Goal: Browse casually: Explore the website without a specific task or goal

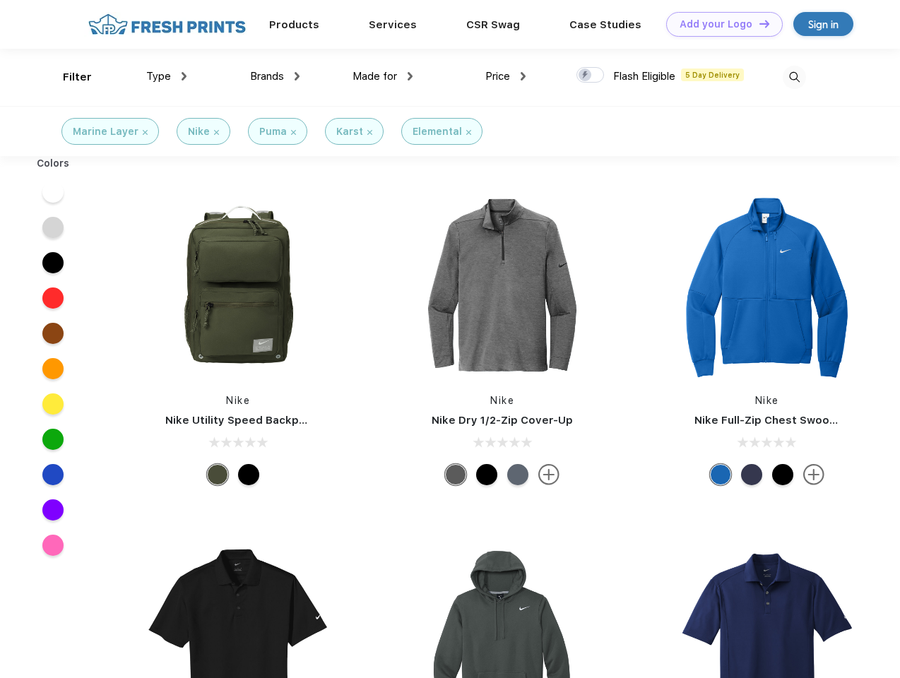
click at [719, 24] on link "Add your Logo Design Tool" at bounding box center [724, 24] width 117 height 25
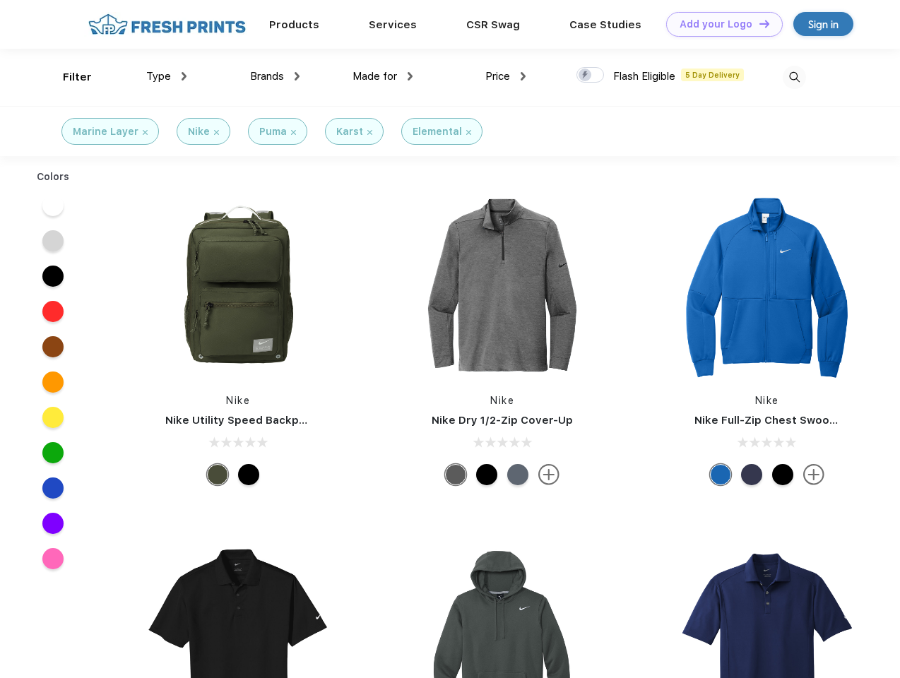
click at [0, 0] on div "Design Tool" at bounding box center [0, 0] width 0 height 0
click at [758, 23] on link "Add your Logo Design Tool" at bounding box center [724, 24] width 117 height 25
click at [68, 77] on div "Filter" at bounding box center [77, 77] width 29 height 16
click at [167, 76] on span "Type" at bounding box center [158, 76] width 25 height 13
click at [275, 76] on span "Brands" at bounding box center [267, 76] width 34 height 13
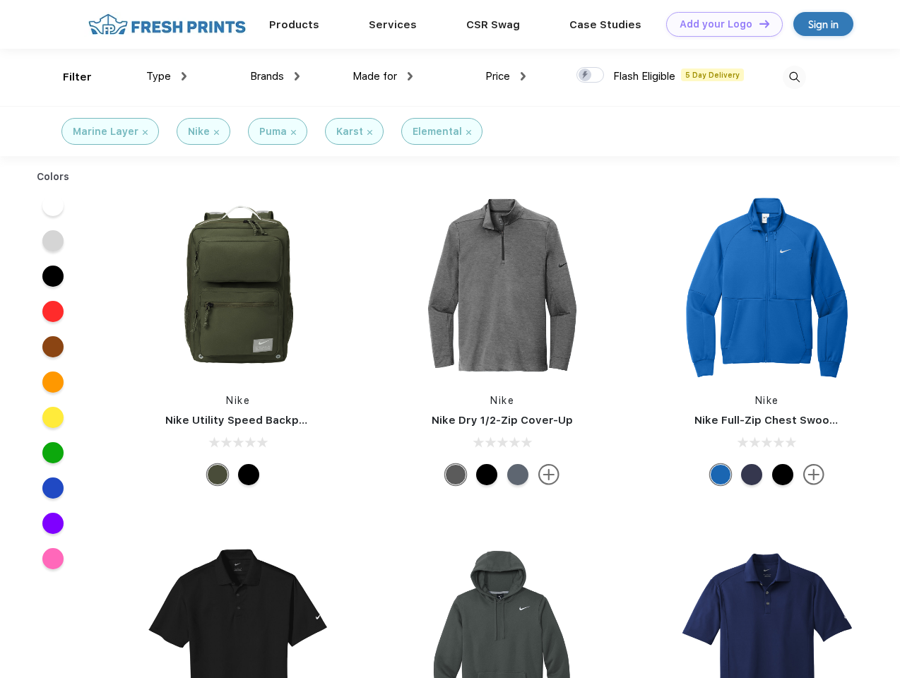
click at [383, 76] on span "Made for" at bounding box center [375, 76] width 45 height 13
click at [506, 76] on span "Price" at bounding box center [497, 76] width 25 height 13
click at [591, 76] on div at bounding box center [591, 75] width 28 height 16
click at [586, 76] on input "checkbox" at bounding box center [581, 70] width 9 height 9
click at [794, 77] on img at bounding box center [794, 77] width 23 height 23
